Goal: Task Accomplishment & Management: Use online tool/utility

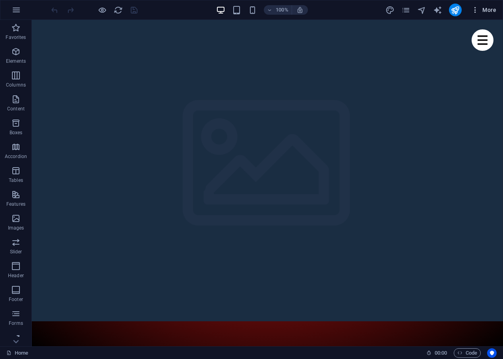
click at [483, 10] on span "More" at bounding box center [483, 10] width 25 height 8
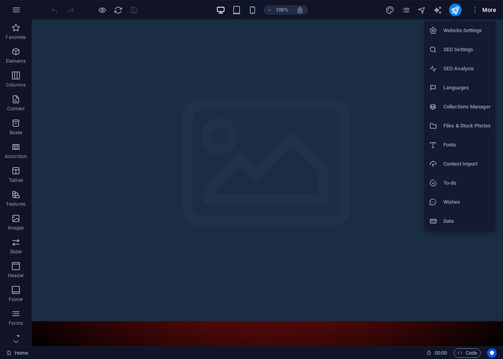
click at [458, 71] on h6 "SEO Analysis" at bounding box center [466, 69] width 47 height 10
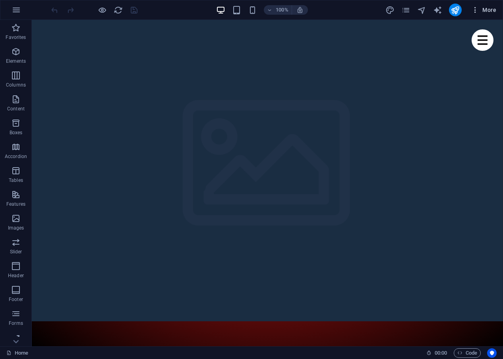
click at [487, 10] on span "More" at bounding box center [483, 10] width 25 height 8
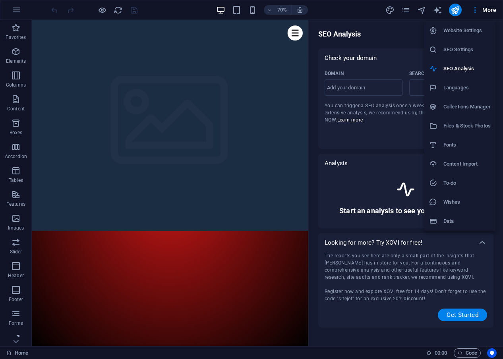
select select "google.com"
click at [360, 140] on div at bounding box center [251, 179] width 503 height 359
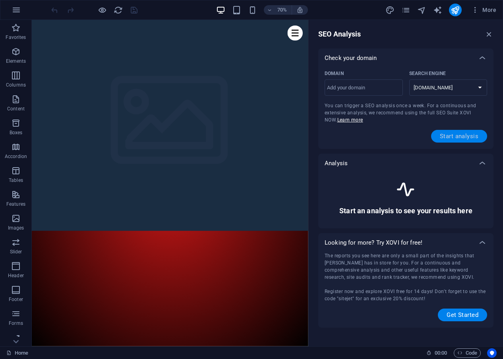
click at [446, 137] on span "Start analysis" at bounding box center [459, 136] width 39 height 6
click at [343, 89] on input "shukran.live" at bounding box center [363, 87] width 78 height 13
drag, startPoint x: 348, startPoint y: 89, endPoint x: 360, endPoint y: 89, distance: 12.3
click at [360, 89] on input "shukraan.live" at bounding box center [363, 87] width 78 height 13
click at [341, 87] on input "shukraan.live" at bounding box center [363, 87] width 78 height 13
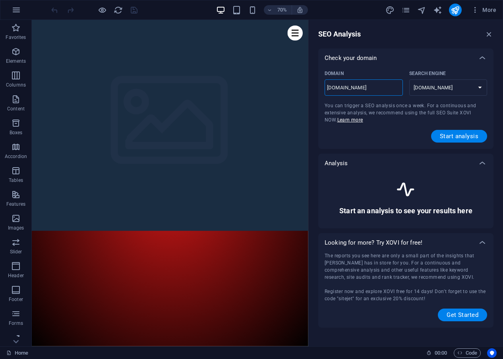
click at [347, 88] on input "shukran.live" at bounding box center [363, 87] width 78 height 13
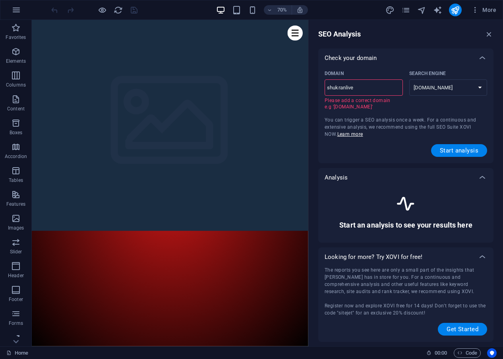
click at [361, 89] on input "shukranlive" at bounding box center [363, 87] width 78 height 13
type input "shukranlive.co"
select select "google.co.uk"
type input "[DOMAIN_NAME]"
select select "google.com"
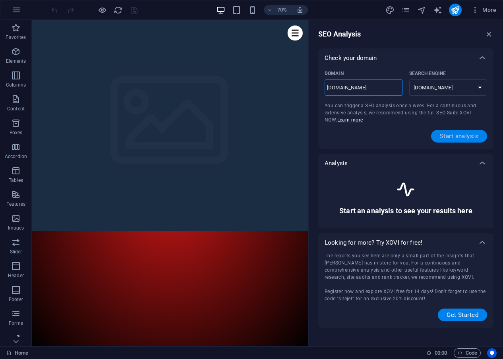
type input "[DOMAIN_NAME]"
click at [451, 133] on span "Start analysis" at bounding box center [459, 136] width 39 height 6
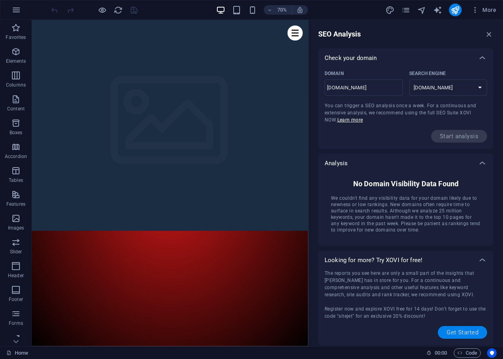
click at [459, 332] on span "Get Started" at bounding box center [462, 332] width 32 height 6
click at [489, 32] on icon "button" at bounding box center [489, 34] width 9 height 9
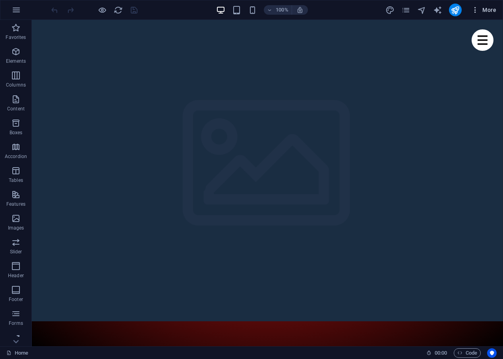
click at [493, 7] on span "More" at bounding box center [483, 10] width 25 height 8
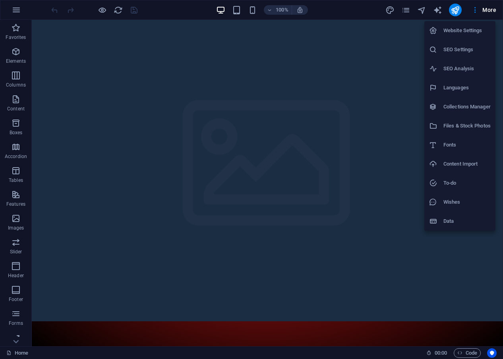
click at [463, 51] on h6 "SEO Settings" at bounding box center [466, 50] width 47 height 10
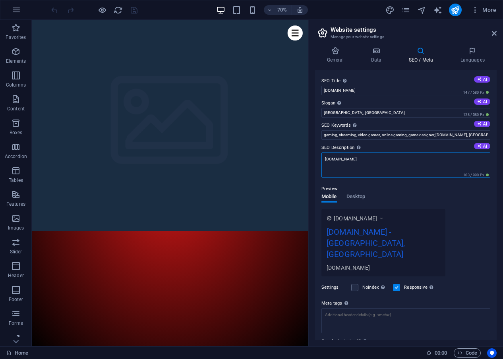
click at [368, 156] on textarea "[DOMAIN_NAME]" at bounding box center [405, 165] width 169 height 25
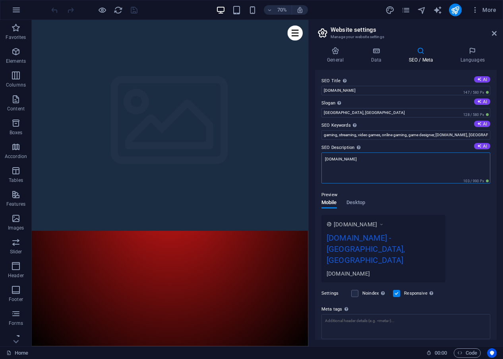
paste textarea "Expat Stories: Sharing Life in Qatar"
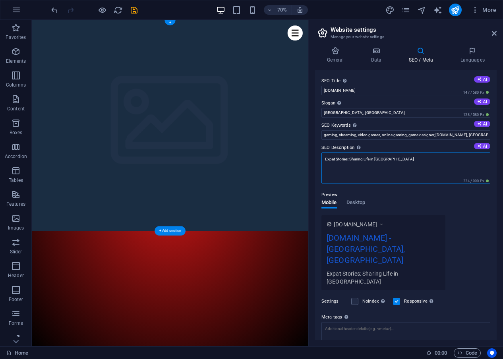
drag, startPoint x: 416, startPoint y: 180, endPoint x: 417, endPoint y: 212, distance: 32.6
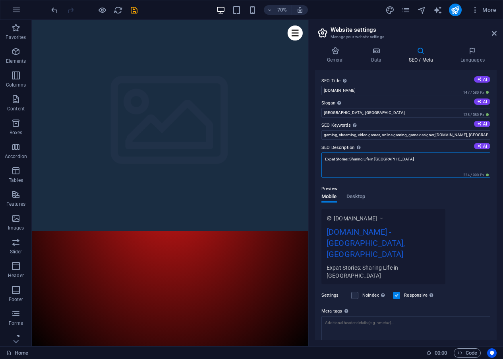
click at [380, 159] on textarea "Expat Stories: Sharing Life in Qatar" at bounding box center [405, 165] width 169 height 25
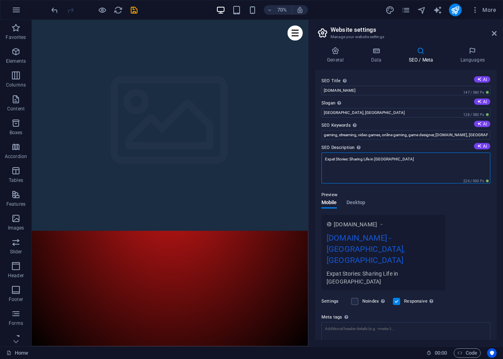
click at [380, 159] on textarea "Expat Stories: Sharing Life in Qatar" at bounding box center [405, 168] width 169 height 31
paste textarea "Join Shukran Live for interactive expat streams in [GEOGRAPHIC_DATA]! Dive into…"
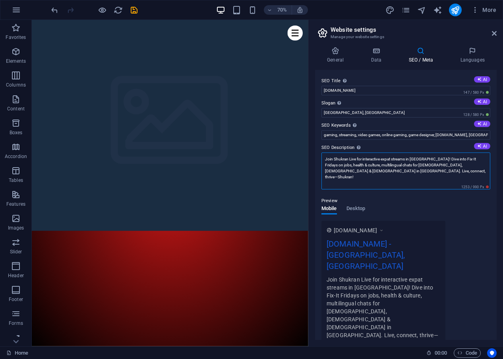
type textarea "Join Shukran Live for interactive expat streams in [GEOGRAPHIC_DATA]! Dive into…"
click at [338, 133] on input "gaming, streaming, video games, online gaming, game designer, shukranlive.com, …" at bounding box center [405, 135] width 169 height 10
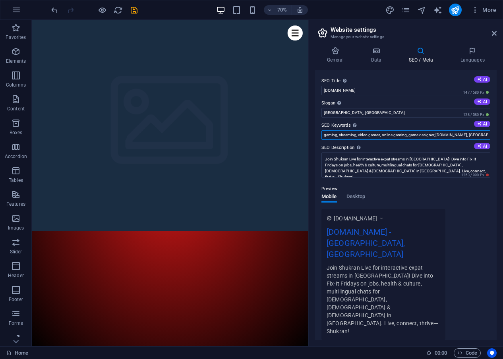
paste input "expat community Qatar, Doha live streaming, Shukran Live Qatar"
paste input "Filipino expat events Doha, Indian Pakistani community Qatar, live chats for ex…"
click at [486, 134] on input "expat community Qatar, Doha live streaming, Shukran Live Qatar, Filipino expat …" at bounding box center [405, 135] width 169 height 10
paste input "Doha expat jobs stream, Qatar festival guide live, health tips for expats Doha"
click at [486, 136] on input "expat community Qatar, Doha live streaming, Shukran Live Qatar, Filipino expat …" at bounding box center [405, 135] width 169 height 10
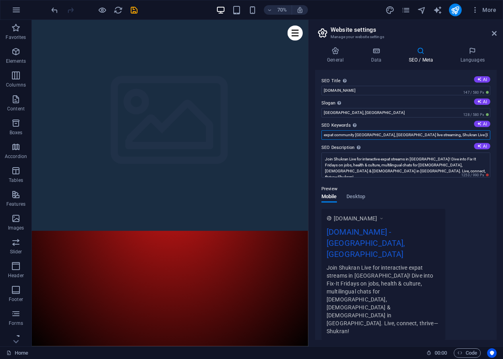
paste input "Fix-It Friday Qatar, multilingual expat talks, cultural streams Doha"
type input "expat community Qatar, Doha live streaming, Shukran Live Qatar, Filipino expat …"
click at [479, 104] on button "AI" at bounding box center [482, 101] width 16 height 6
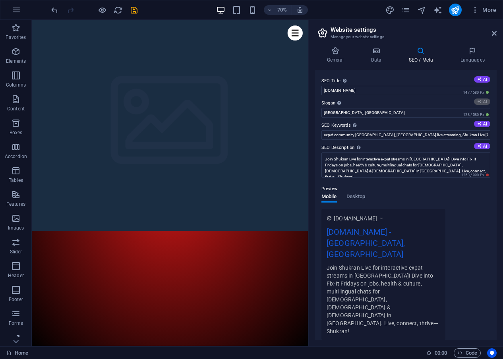
type input "Engage, Connect, and Grow Through Vibrant Live Sessions"
click at [481, 125] on button "AI" at bounding box center [482, 124] width 16 height 6
click at [374, 139] on input "interactive live sessions, community events, expert discussions, cultural conne…" at bounding box center [405, 135] width 169 height 10
click at [365, 135] on input "interactive live sessions, community events, expert discussions, cultural conne…" at bounding box center [405, 135] width 169 height 10
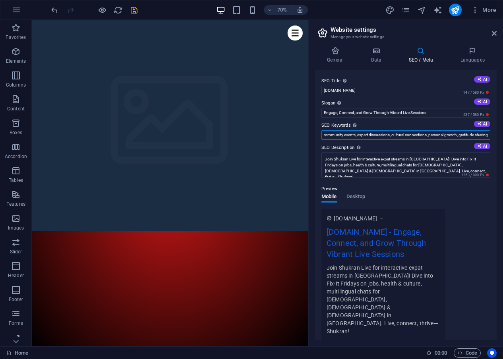
drag, startPoint x: 371, startPoint y: 135, endPoint x: 491, endPoint y: 135, distance: 120.3
click at [491, 135] on div "SEO Title The title of your website - make it something that stands out in sear…" at bounding box center [405, 205] width 181 height 270
click at [486, 135] on input "interactive live sessions, community events, expert discussions, cultural conne…" at bounding box center [405, 135] width 169 height 10
paste input "Fix-It Friday Qatar, multilingual expat talks, cultural streams Doha"
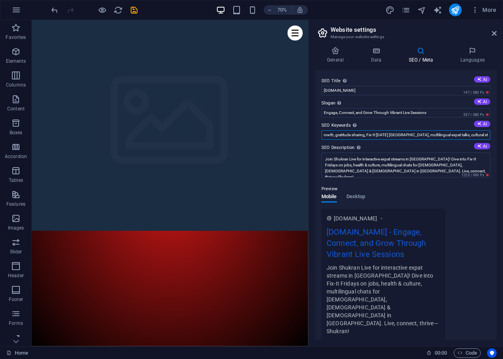
drag, startPoint x: 481, startPoint y: 135, endPoint x: 523, endPoint y: 135, distance: 41.7
click at [503, 135] on html "shukranlive.com Home Favorites Elements Columns Content Boxes Accordion Tables …" at bounding box center [251, 179] width 503 height 359
click at [486, 136] on input "interactive live sessions, community events, expert discussions, cultural conne…" at bounding box center [405, 135] width 169 height 10
paste input "مجتمع المغتربين قطر (Expat Community Qatar), بث مباشر الدوحة (Doha Live Stream)"
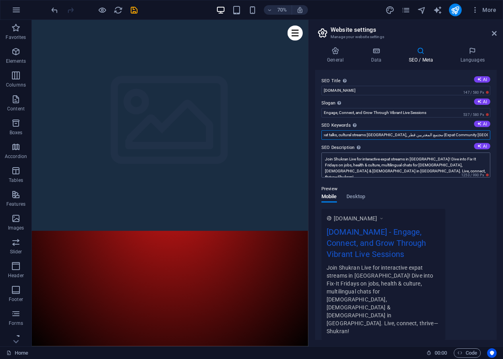
type input "interactive live sessions, community events, expert discussions, cultural conne…"
click at [433, 167] on textarea "Join Shukran Live for interactive expat streams in [GEOGRAPHIC_DATA]! Dive into…" at bounding box center [405, 165] width 169 height 25
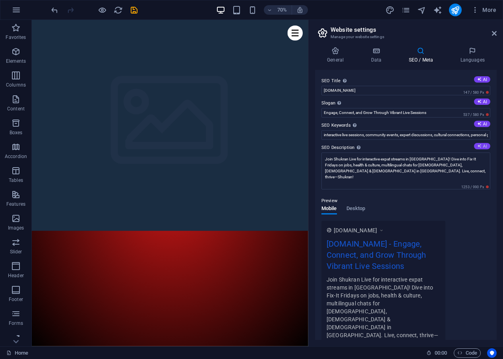
click at [477, 146] on icon at bounding box center [479, 146] width 4 height 4
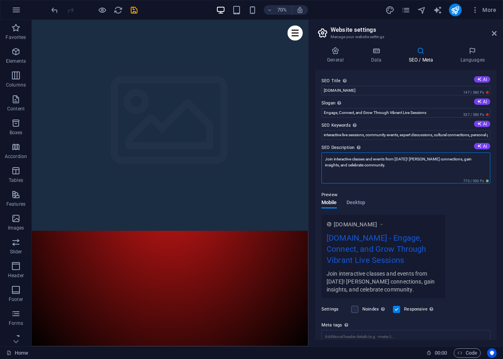
drag, startPoint x: 397, startPoint y: 168, endPoint x: 318, endPoint y: 153, distance: 80.5
click at [318, 153] on div "SEO Title The title of your website - make it something that stands out in sear…" at bounding box center [405, 205] width 181 height 270
paste textarea "Shukran Live for interactive expat streams in Qatar! Dive into Fix-It Fridays o…"
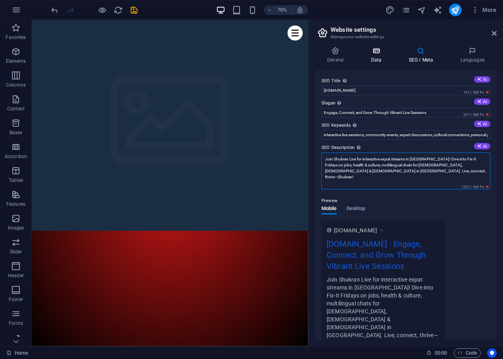
type textarea "Join Shukran Live for interactive expat streams in [GEOGRAPHIC_DATA]! Dive into…"
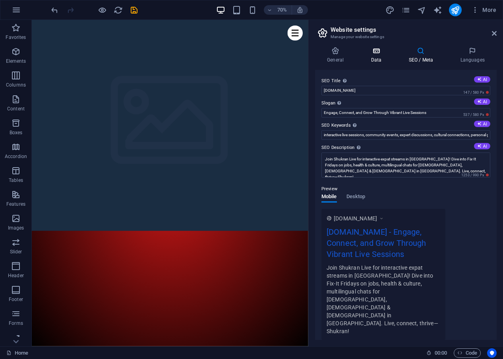
click at [373, 54] on icon at bounding box center [376, 51] width 35 height 8
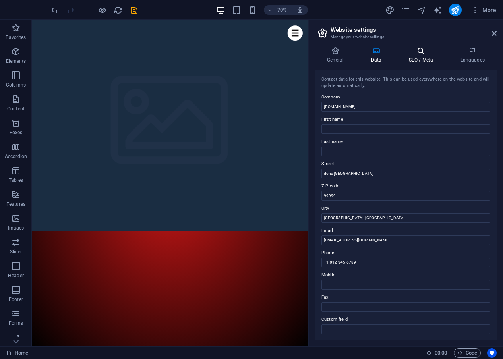
click at [423, 52] on icon at bounding box center [420, 51] width 48 height 8
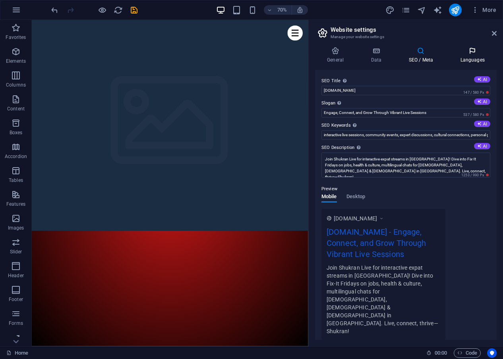
click at [469, 58] on h4 "Languages" at bounding box center [472, 55] width 48 height 17
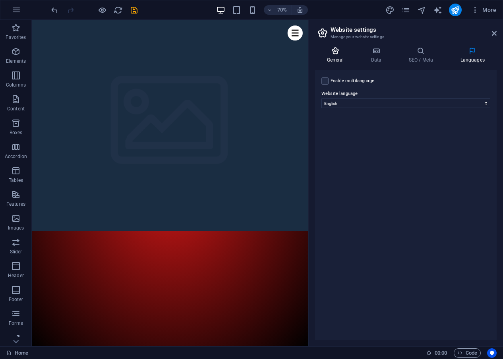
click at [344, 52] on icon at bounding box center [335, 51] width 41 height 8
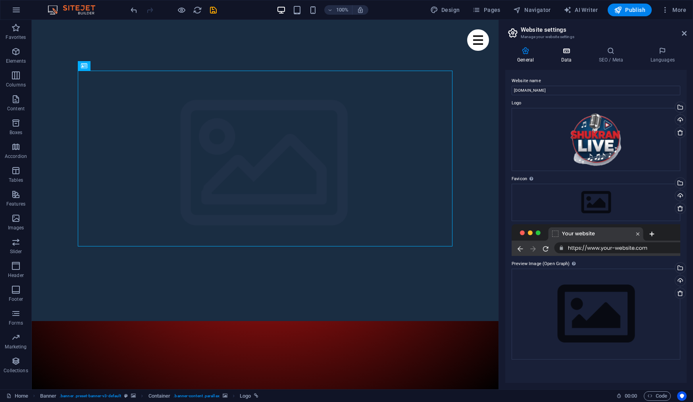
click at [571, 62] on h4 "Data" at bounding box center [568, 55] width 38 height 17
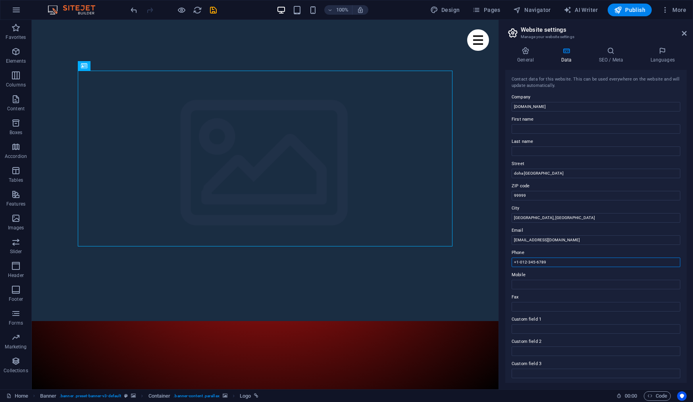
click at [554, 261] on input "+1-012-345-6789" at bounding box center [596, 263] width 169 height 10
drag, startPoint x: 554, startPoint y: 264, endPoint x: 516, endPoint y: 264, distance: 38.1
click at [516, 264] on input "+1-012-345-6789" at bounding box center [596, 263] width 169 height 10
click at [632, 13] on span "Publish" at bounding box center [629, 10] width 31 height 8
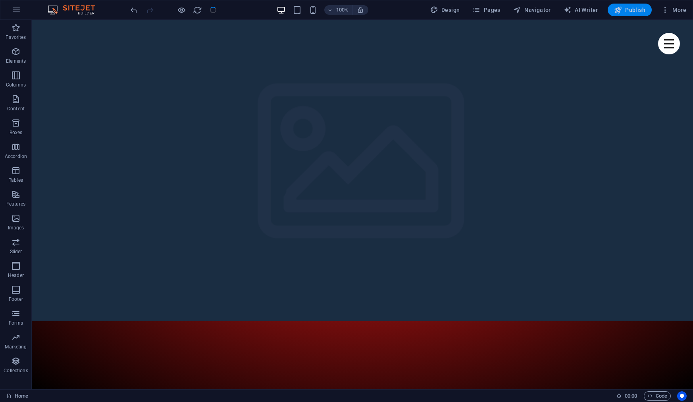
click at [636, 8] on span "Publish" at bounding box center [629, 10] width 31 height 8
click at [631, 13] on span "Publish" at bounding box center [629, 10] width 31 height 8
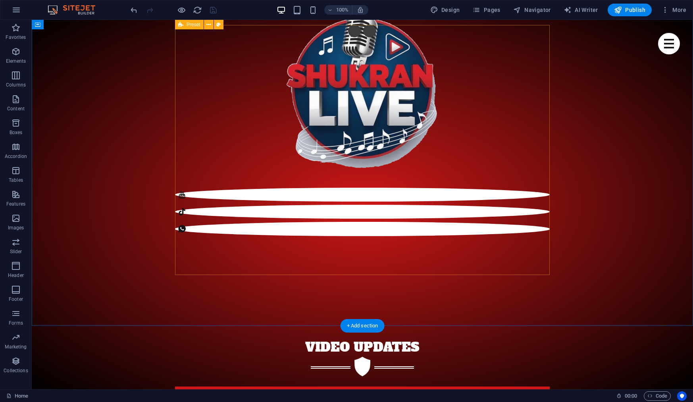
scroll to position [606, 0]
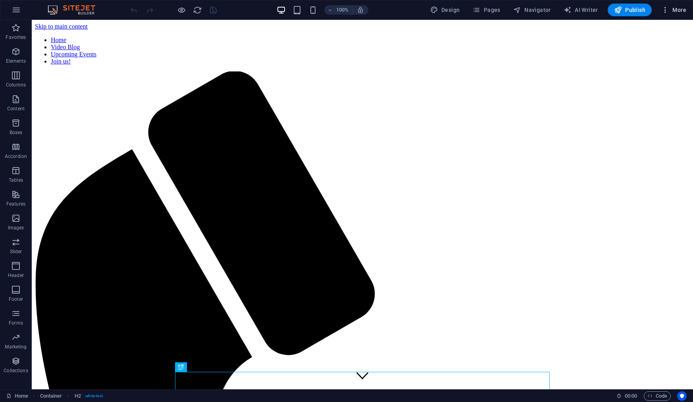
click at [665, 11] on icon "button" at bounding box center [666, 10] width 8 height 8
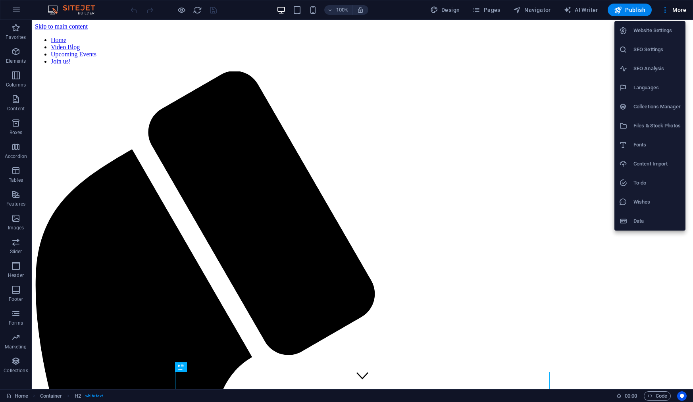
click at [658, 54] on h6 "SEO Settings" at bounding box center [657, 50] width 47 height 10
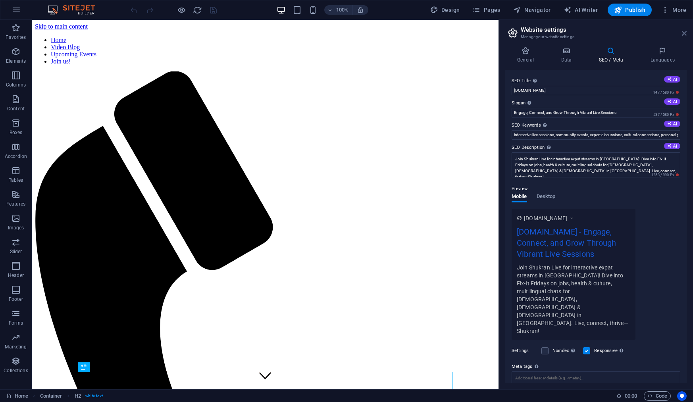
click at [687, 33] on icon at bounding box center [684, 33] width 5 height 6
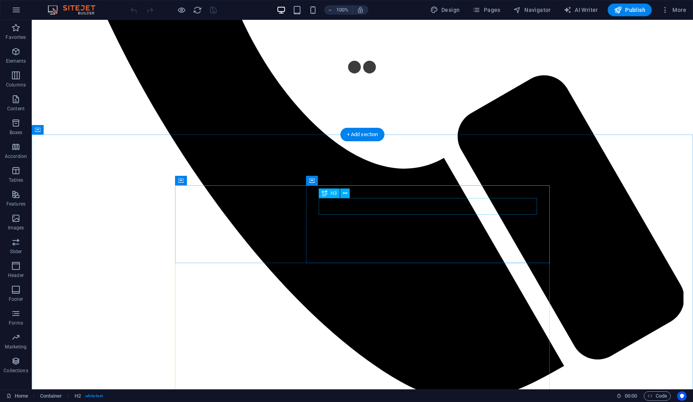
scroll to position [469, 0]
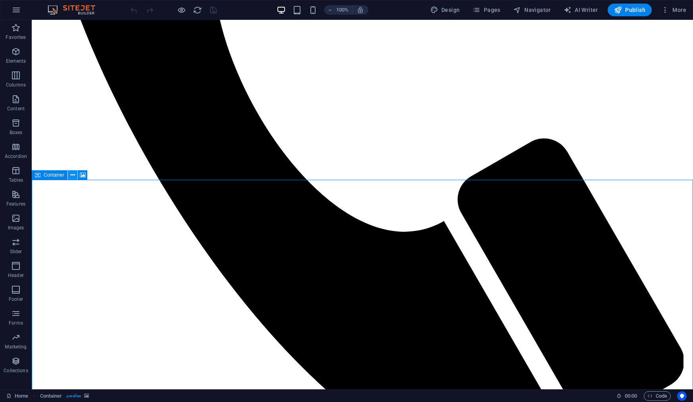
click at [73, 175] on icon at bounding box center [73, 175] width 4 height 8
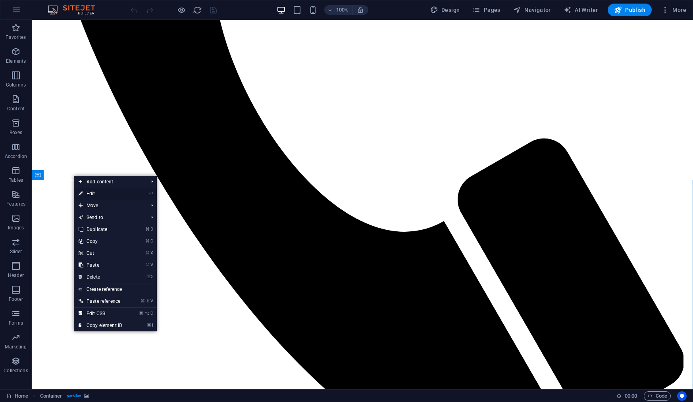
click at [85, 192] on link "⏎ Edit" at bounding box center [100, 194] width 53 height 12
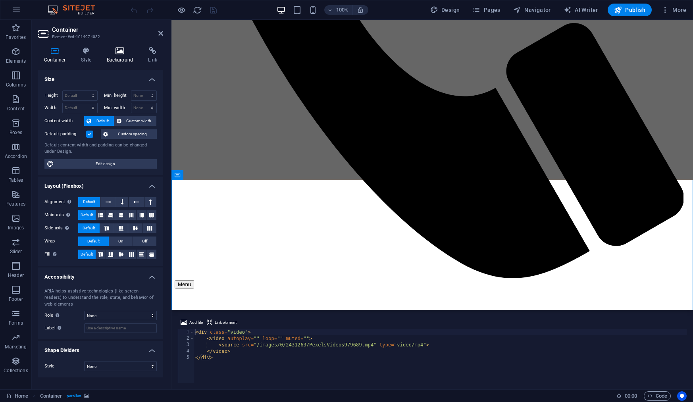
click at [117, 48] on icon at bounding box center [120, 51] width 39 height 8
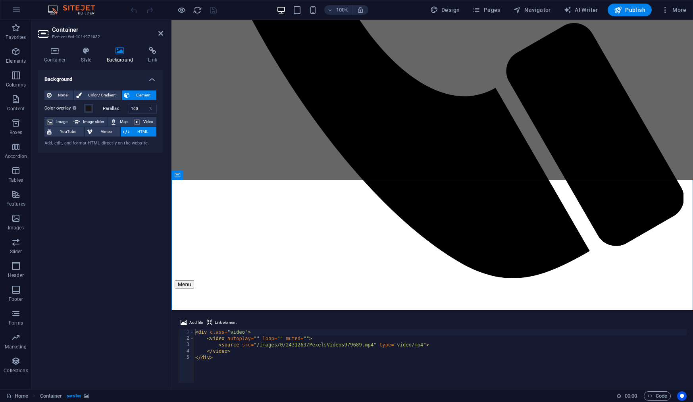
click at [132, 132] on span "HTML" at bounding box center [143, 132] width 22 height 10
click at [138, 123] on icon at bounding box center [137, 122] width 6 height 10
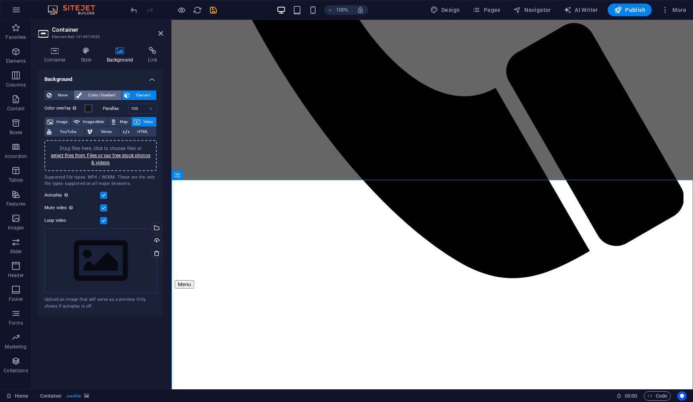
click at [93, 96] on span "Color / Gradient" at bounding box center [101, 96] width 35 height 10
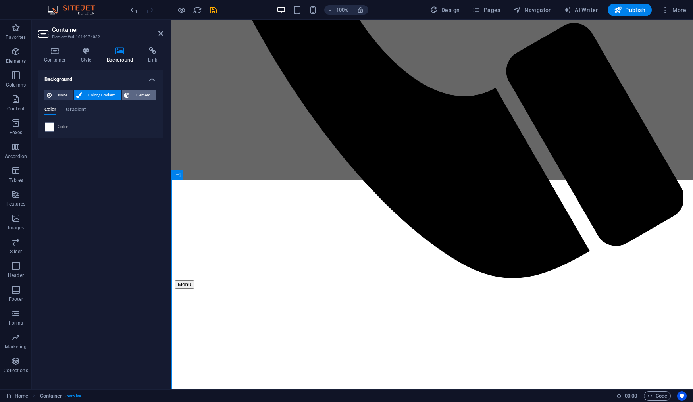
click at [131, 97] on button "Element" at bounding box center [139, 96] width 35 height 10
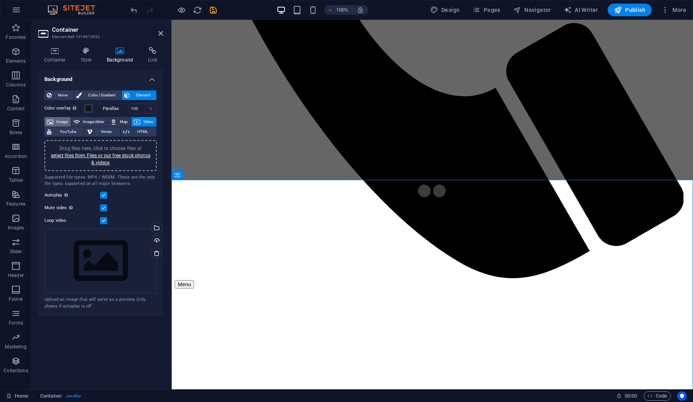
click at [64, 119] on span "Image" at bounding box center [62, 122] width 13 height 10
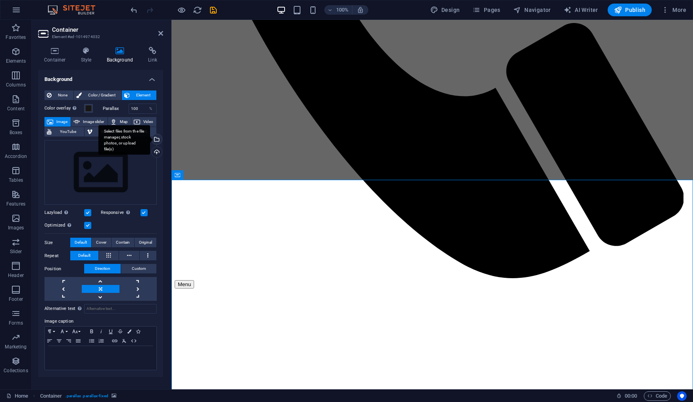
click at [158, 141] on div "Select files from the file manager, stock photos, or upload file(s)" at bounding box center [156, 140] width 12 height 12
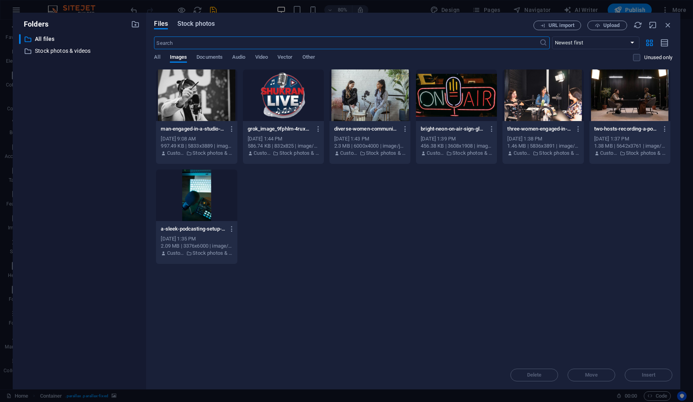
click at [189, 29] on button "Stock photos" at bounding box center [196, 25] width 37 height 9
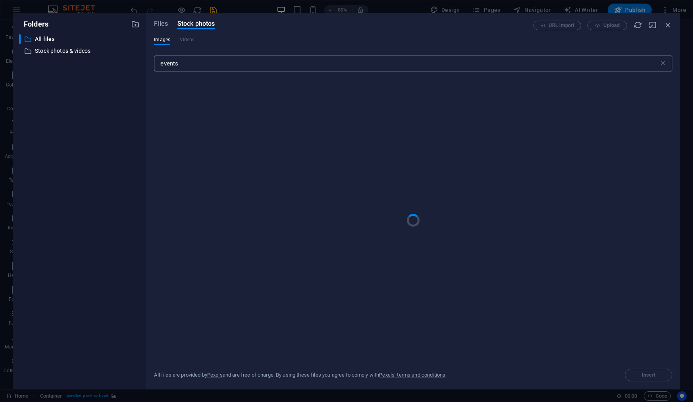
click at [193, 66] on input "events" at bounding box center [406, 64] width 505 height 16
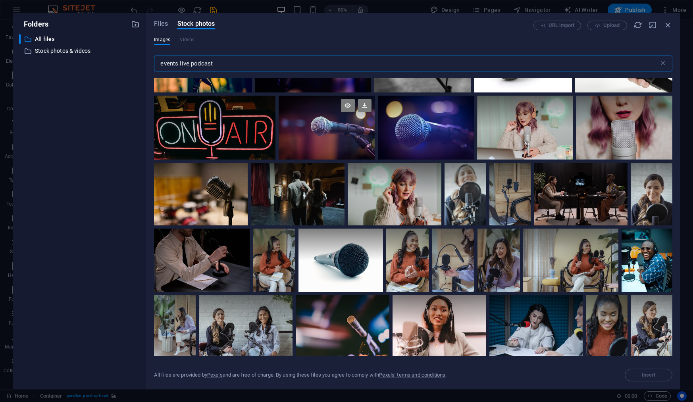
scroll to position [128, 0]
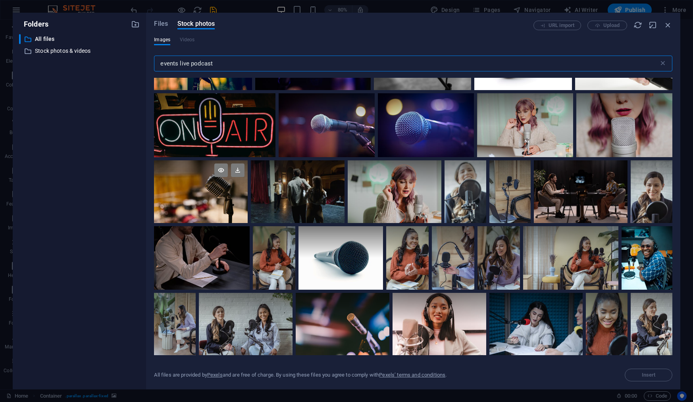
type input "events live podcast"
click at [207, 207] on div at bounding box center [201, 191] width 94 height 62
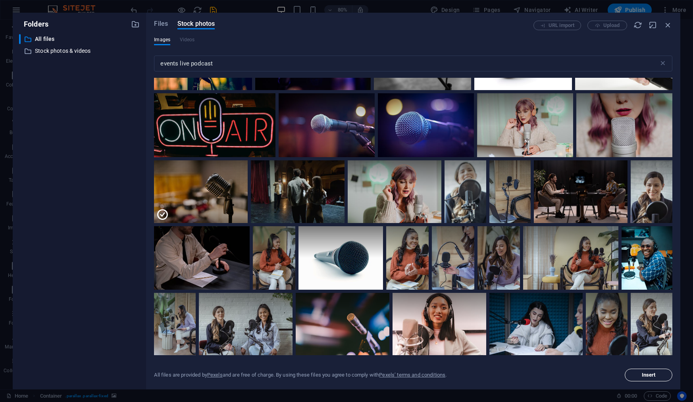
click at [635, 372] on button "Insert" at bounding box center [649, 375] width 48 height 13
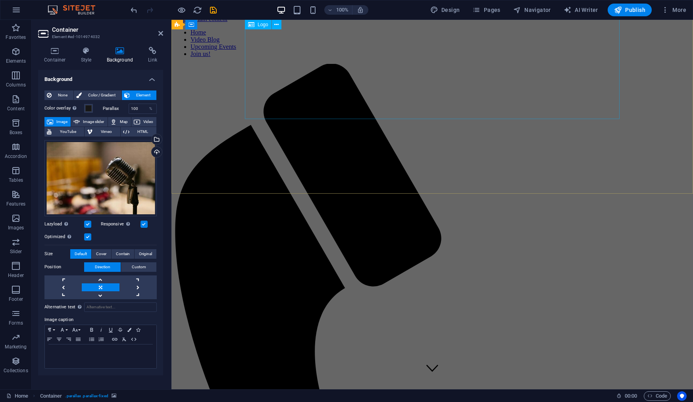
scroll to position [0, 0]
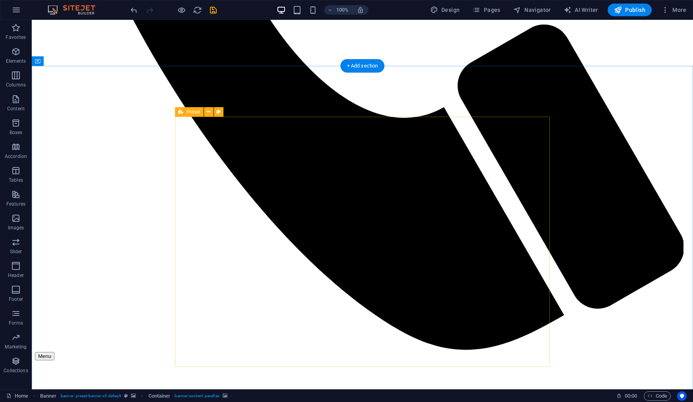
scroll to position [593, 0]
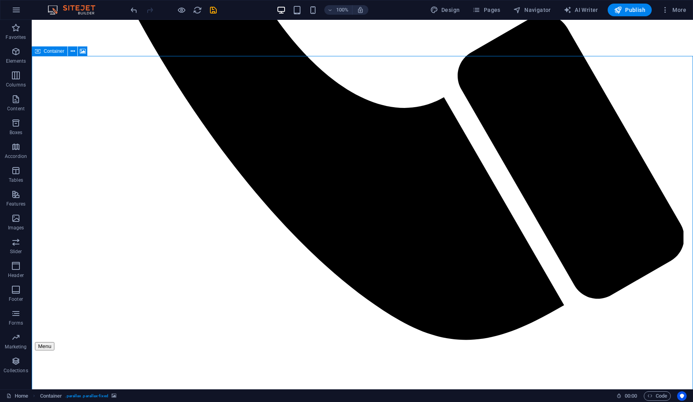
click at [40, 53] on icon at bounding box center [38, 51] width 6 height 10
click at [82, 51] on icon at bounding box center [83, 51] width 6 height 8
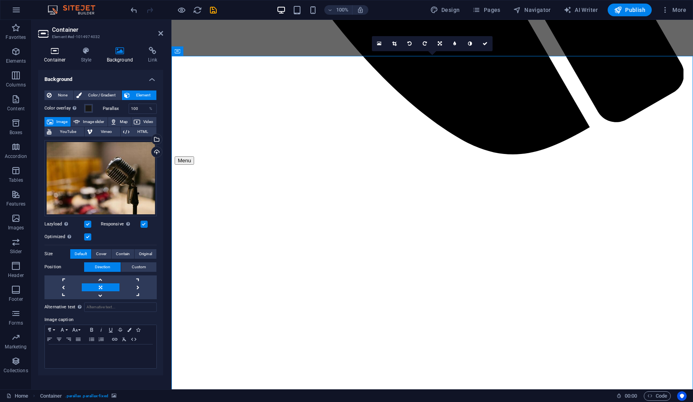
click at [59, 53] on icon at bounding box center [55, 51] width 34 height 8
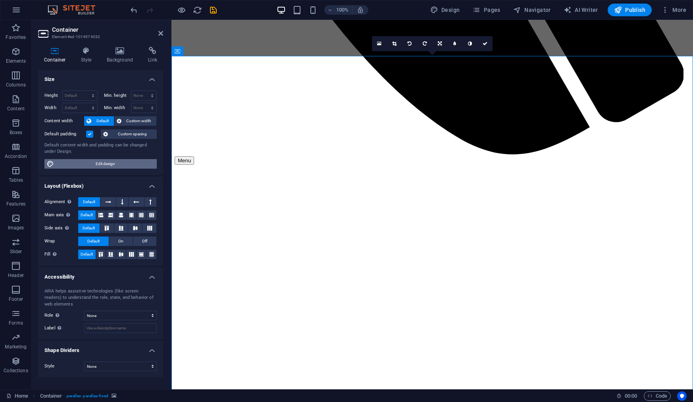
click at [114, 165] on span "Edit design" at bounding box center [105, 164] width 98 height 10
select select "px"
select select "400"
select select "px"
select select "rem"
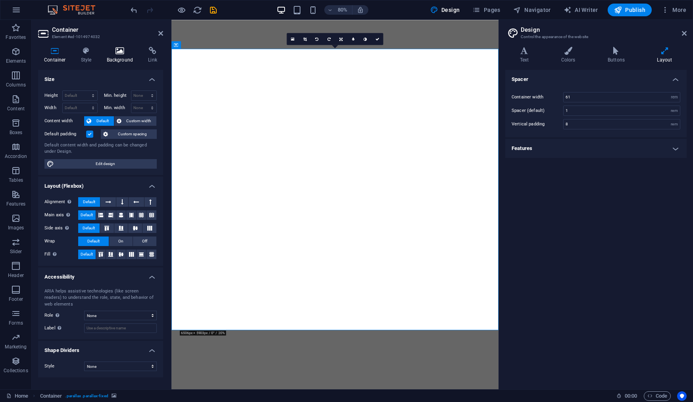
click at [117, 54] on icon at bounding box center [120, 51] width 39 height 8
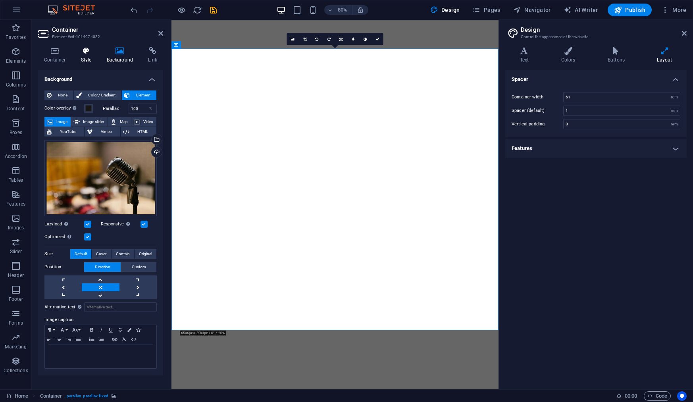
click at [87, 51] on icon at bounding box center [86, 51] width 23 height 8
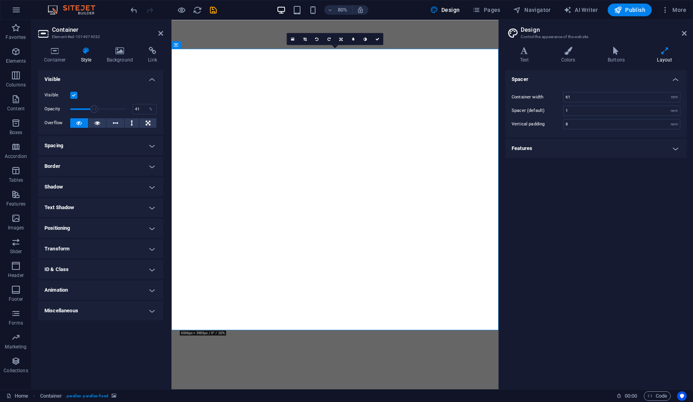
drag, startPoint x: 124, startPoint y: 107, endPoint x: 93, endPoint y: 106, distance: 30.6
click at [93, 106] on span at bounding box center [94, 109] width 8 height 8
drag, startPoint x: 93, startPoint y: 106, endPoint x: 122, endPoint y: 109, distance: 29.1
click at [122, 109] on span at bounding box center [122, 109] width 8 height 8
type input "100"
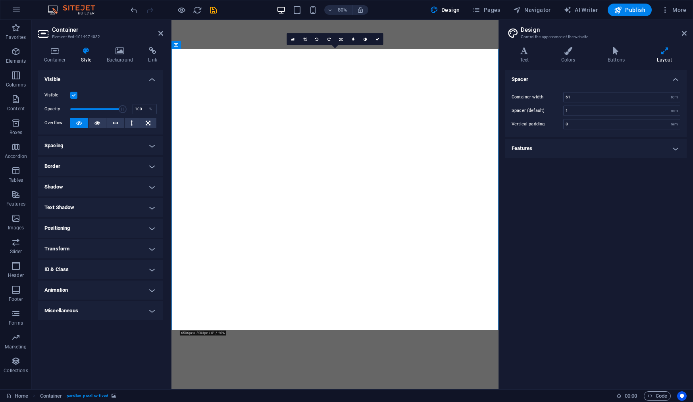
drag, startPoint x: 122, startPoint y: 109, endPoint x: 131, endPoint y: 110, distance: 9.6
click at [132, 110] on div "Opacity 100 %" at bounding box center [100, 109] width 112 height 12
click at [123, 55] on h4 "Background" at bounding box center [122, 55] width 42 height 17
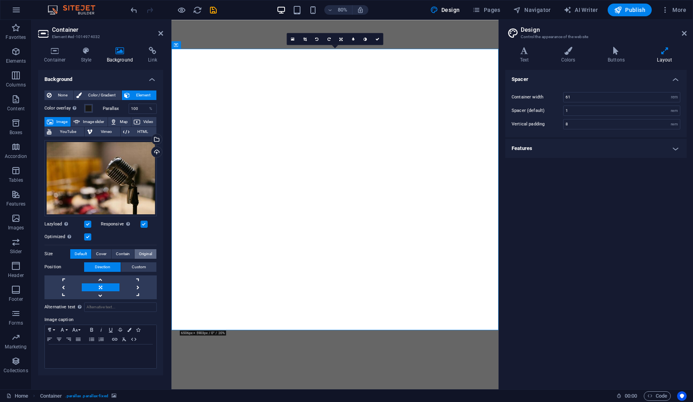
click at [143, 253] on span "Original" at bounding box center [145, 254] width 13 height 10
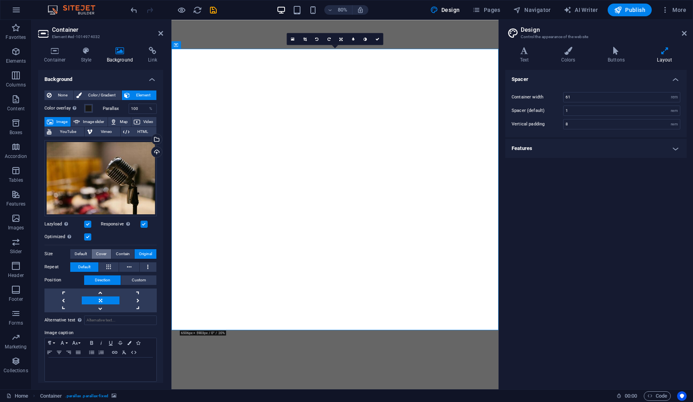
click at [104, 255] on span "Cover" at bounding box center [101, 254] width 10 height 10
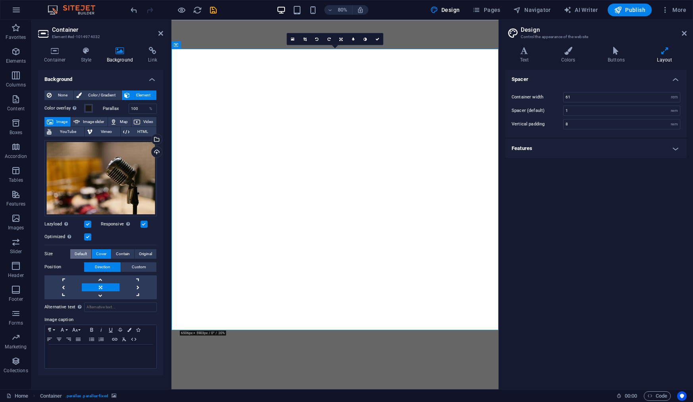
click at [84, 254] on span "Default" at bounding box center [81, 254] width 12 height 10
click at [103, 288] on link at bounding box center [100, 288] width 37 height 8
click at [89, 109] on span at bounding box center [88, 108] width 6 height 6
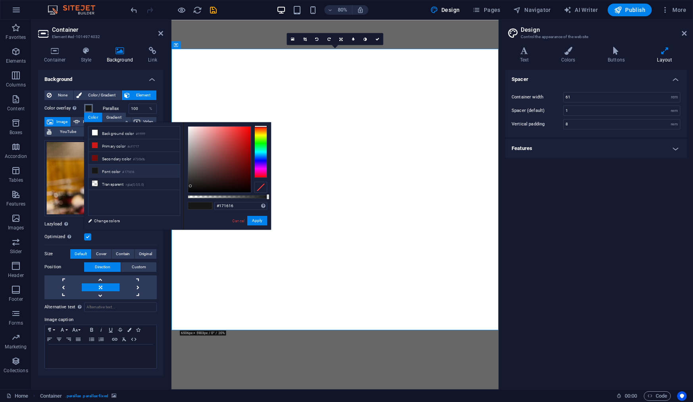
click at [89, 109] on span at bounding box center [88, 108] width 6 height 6
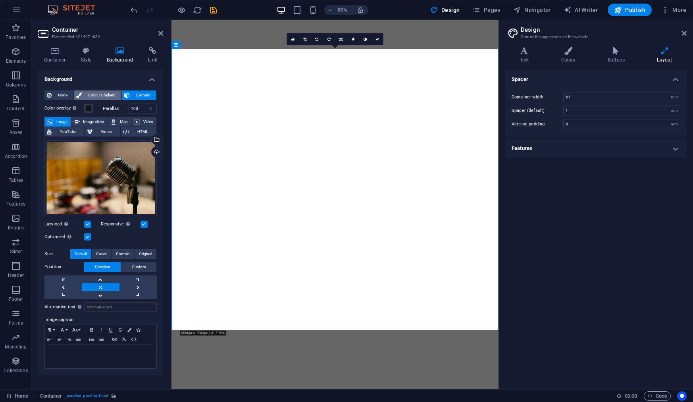
click at [110, 97] on span "Color / Gradient" at bounding box center [101, 96] width 35 height 10
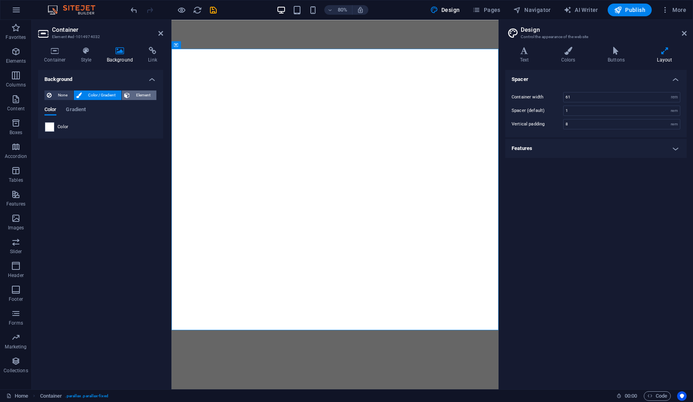
click at [139, 92] on span "Element" at bounding box center [143, 96] width 22 height 10
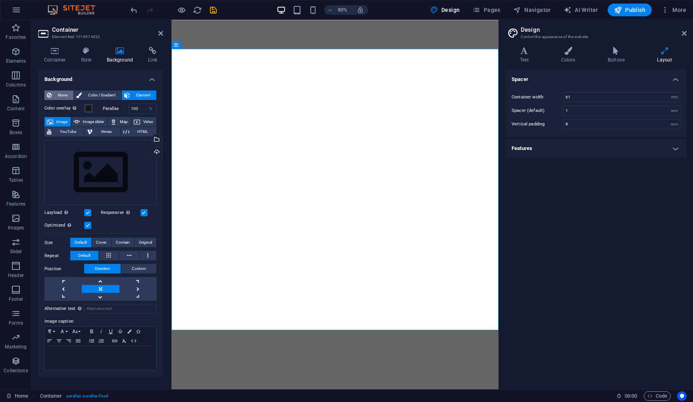
click at [63, 94] on span "None" at bounding box center [62, 96] width 17 height 10
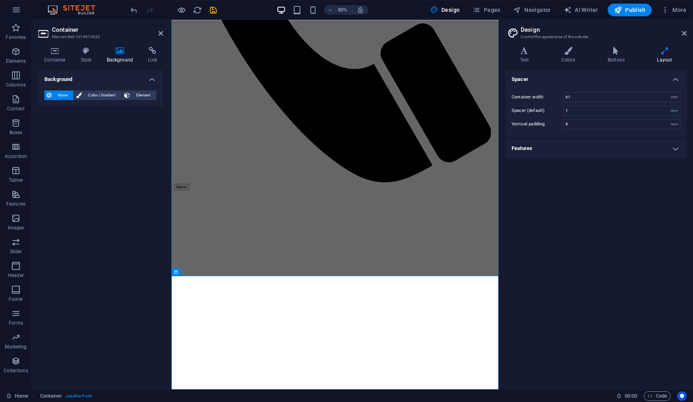
scroll to position [388, 0]
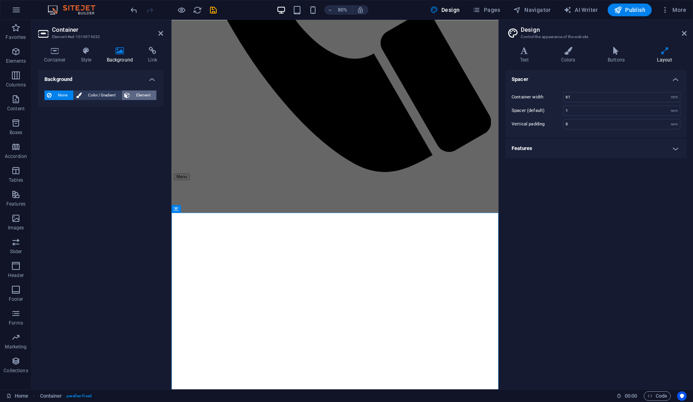
click at [137, 97] on span "Element" at bounding box center [143, 96] width 22 height 10
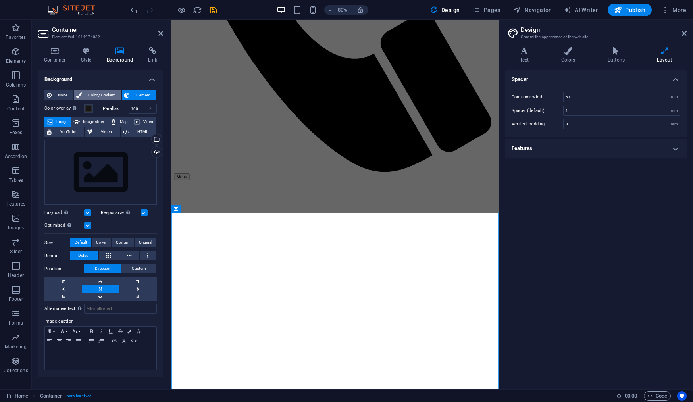
click at [101, 95] on span "Color / Gradient" at bounding box center [101, 96] width 35 height 10
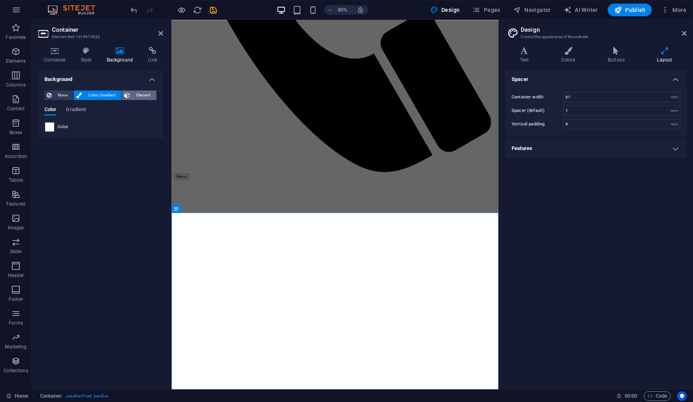
click at [127, 94] on icon at bounding box center [127, 96] width 6 height 10
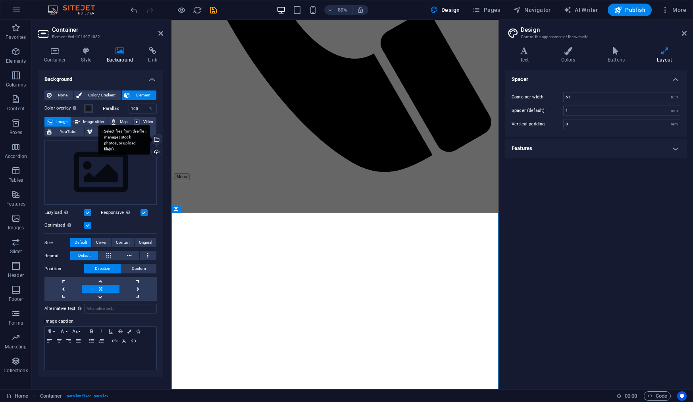
click at [157, 137] on div "Select files from the file manager, stock photos, or upload file(s)" at bounding box center [156, 140] width 12 height 12
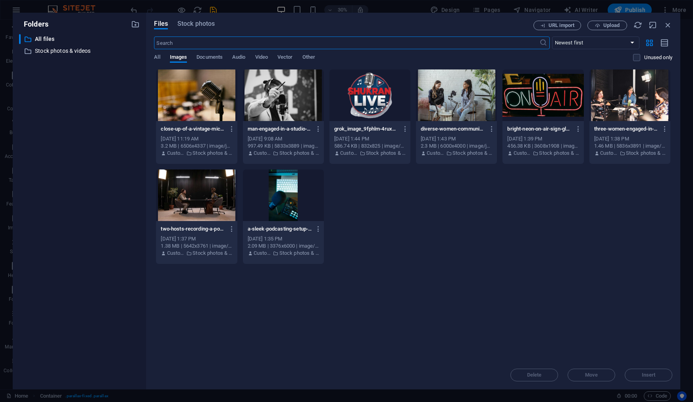
click at [195, 104] on div at bounding box center [196, 95] width 81 height 52
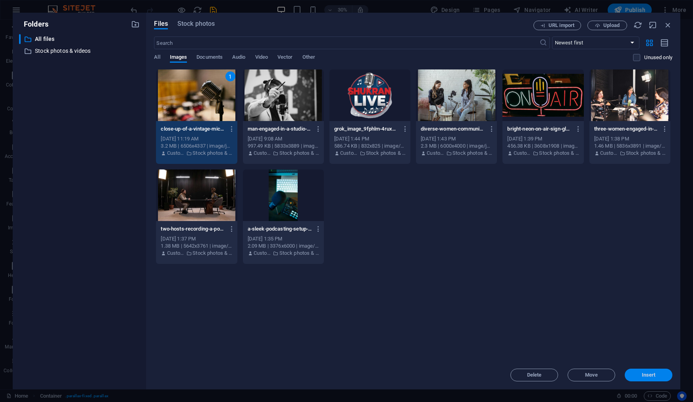
click at [641, 372] on button "Insert" at bounding box center [649, 375] width 48 height 13
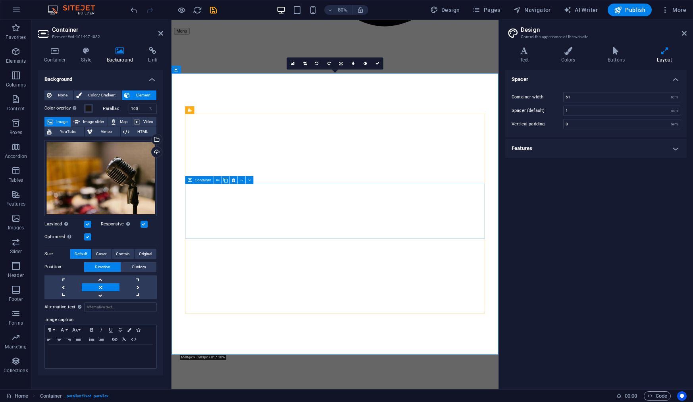
scroll to position [586, 0]
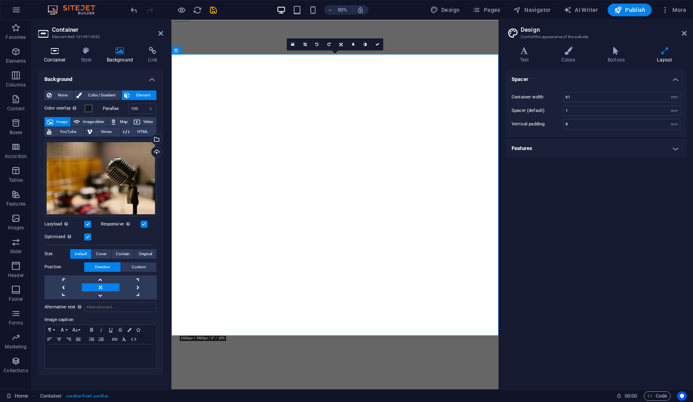
click at [56, 55] on h4 "Container" at bounding box center [56, 55] width 37 height 17
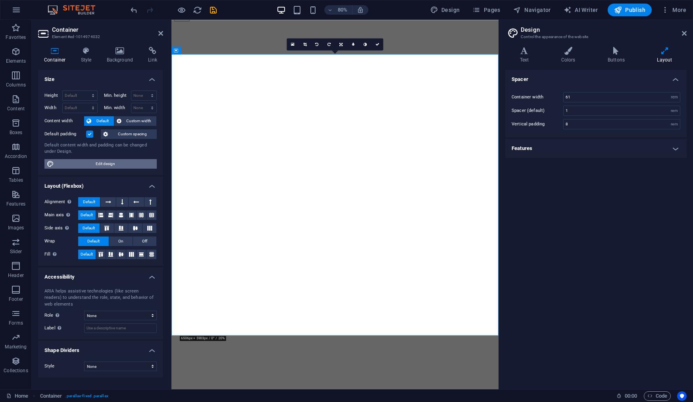
click at [124, 166] on span "Edit design" at bounding box center [105, 164] width 98 height 10
click at [88, 52] on icon at bounding box center [86, 51] width 23 height 8
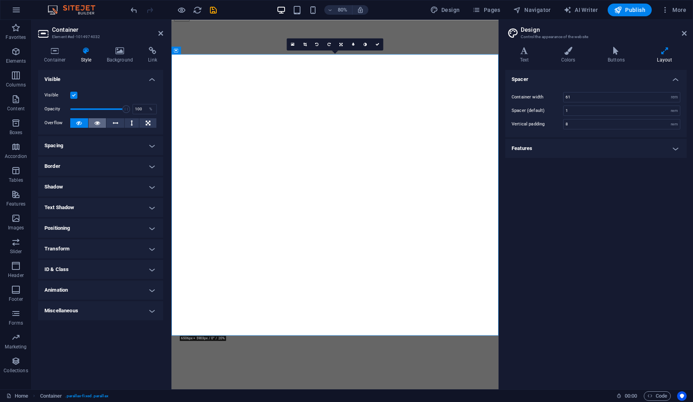
click at [96, 124] on icon at bounding box center [98, 123] width 6 height 10
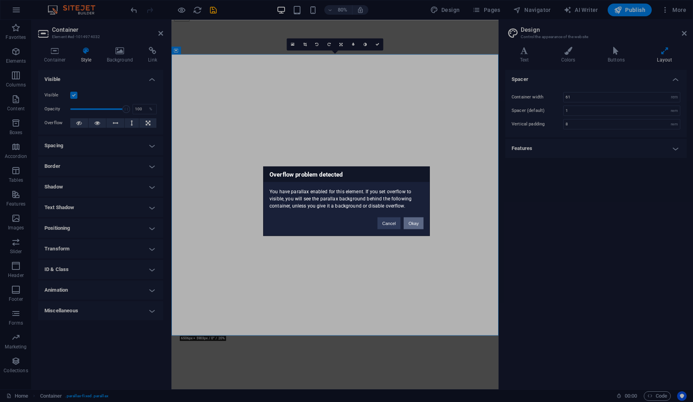
click at [413, 222] on button "Okay" at bounding box center [414, 223] width 20 height 12
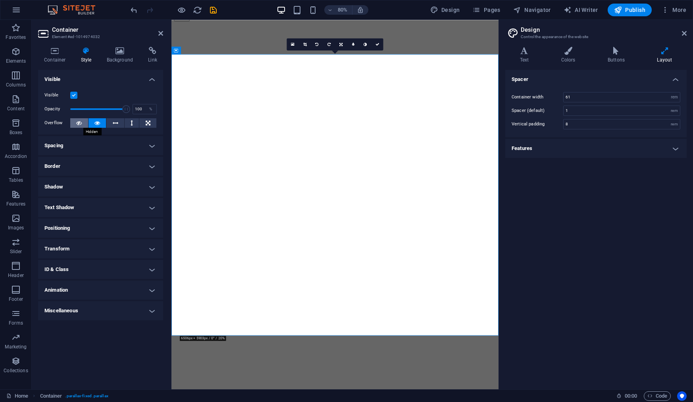
click at [80, 121] on icon at bounding box center [79, 123] width 6 height 10
click at [626, 8] on span "Publish" at bounding box center [629, 10] width 31 height 8
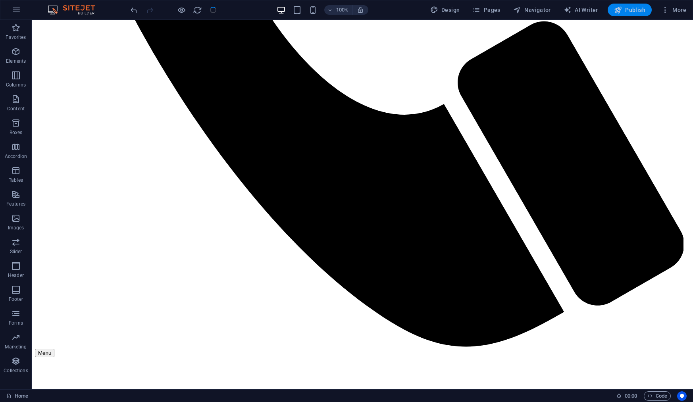
click at [635, 12] on span "Publish" at bounding box center [629, 10] width 31 height 8
checkbox input "false"
